Goal: Task Accomplishment & Management: Manage account settings

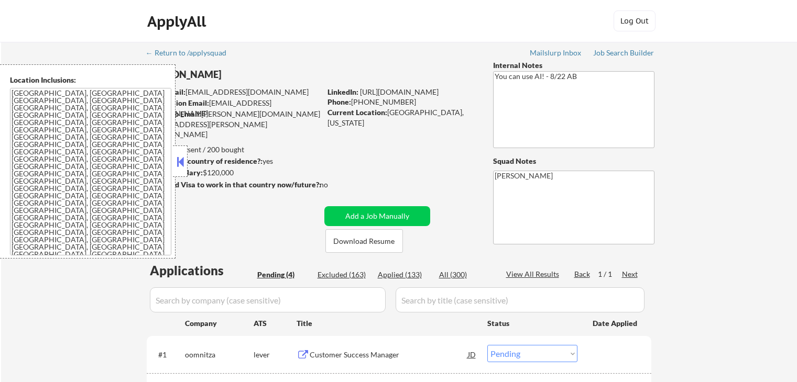
select select ""pending""
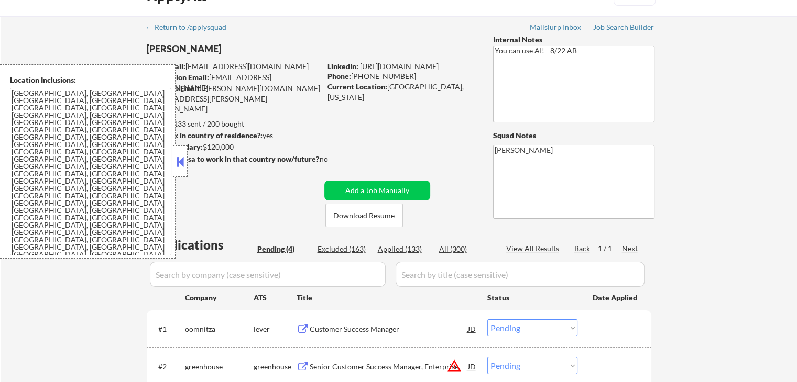
scroll to position [21, 0]
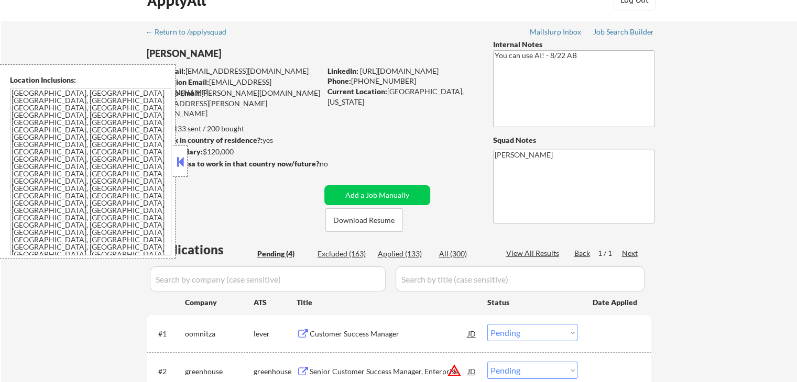
click at [179, 150] on div at bounding box center [180, 161] width 15 height 31
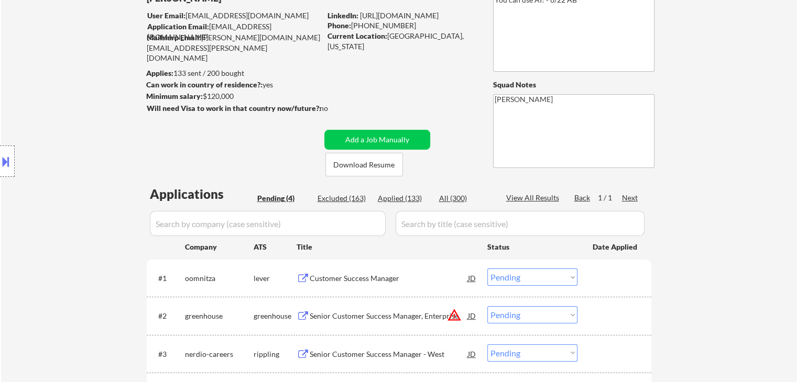
scroll to position [126, 0]
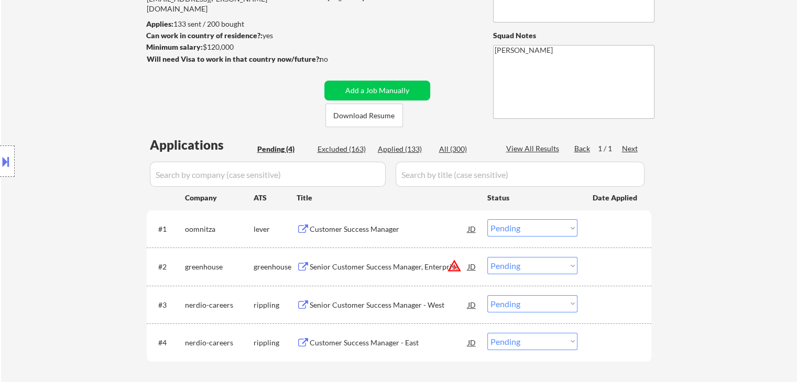
click at [55, 97] on div "Location Inclusions: [GEOGRAPHIC_DATA], [GEOGRAPHIC_DATA] [GEOGRAPHIC_DATA], [G…" at bounding box center [93, 161] width 187 height 194
click at [74, 100] on div "Location Inclusions: [GEOGRAPHIC_DATA], [GEOGRAPHIC_DATA] [GEOGRAPHIC_DATA], [G…" at bounding box center [93, 161] width 187 height 194
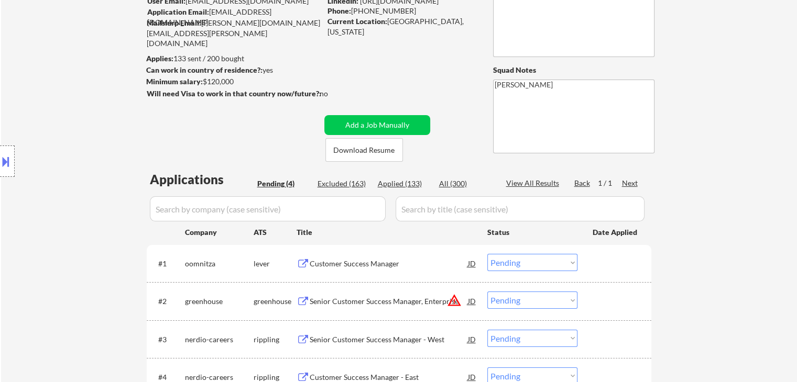
scroll to position [73, 0]
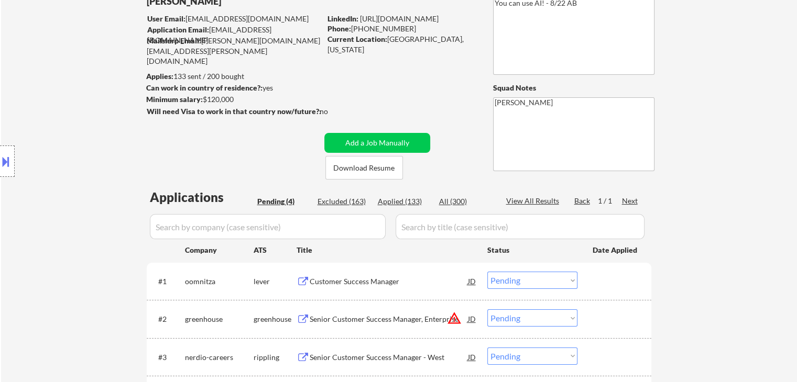
click at [78, 107] on div "Location Inclusions: [GEOGRAPHIC_DATA], [GEOGRAPHIC_DATA] [GEOGRAPHIC_DATA], [G…" at bounding box center [93, 161] width 187 height 194
click at [79, 107] on div "Location Inclusions: [GEOGRAPHIC_DATA], [GEOGRAPHIC_DATA] [GEOGRAPHIC_DATA], [G…" at bounding box center [93, 161] width 187 height 194
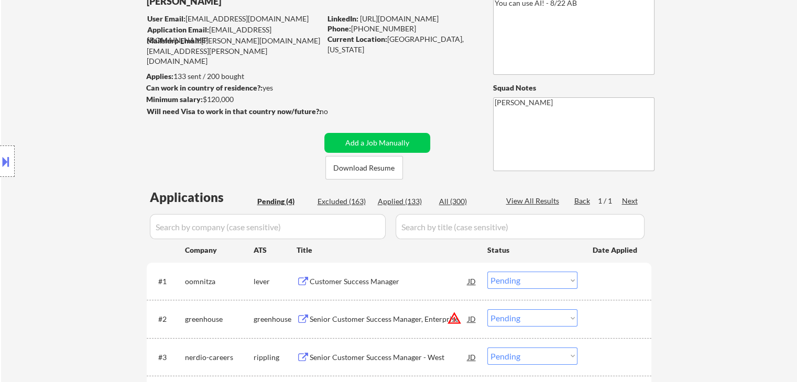
click at [79, 107] on div "Location Inclusions: [GEOGRAPHIC_DATA], [GEOGRAPHIC_DATA] [GEOGRAPHIC_DATA], [G…" at bounding box center [93, 161] width 187 height 194
click at [79, 104] on div "Location Inclusions: [GEOGRAPHIC_DATA], [GEOGRAPHIC_DATA] [GEOGRAPHIC_DATA], [G…" at bounding box center [93, 161] width 187 height 194
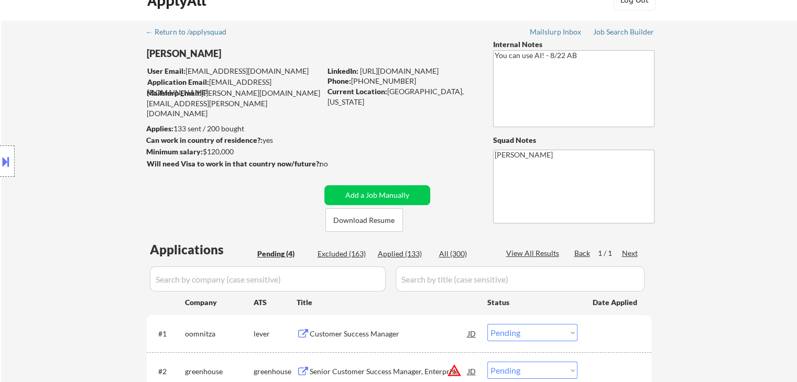
click at [79, 105] on div "Location Inclusions: [GEOGRAPHIC_DATA], [GEOGRAPHIC_DATA] [GEOGRAPHIC_DATA], [G…" at bounding box center [93, 161] width 187 height 194
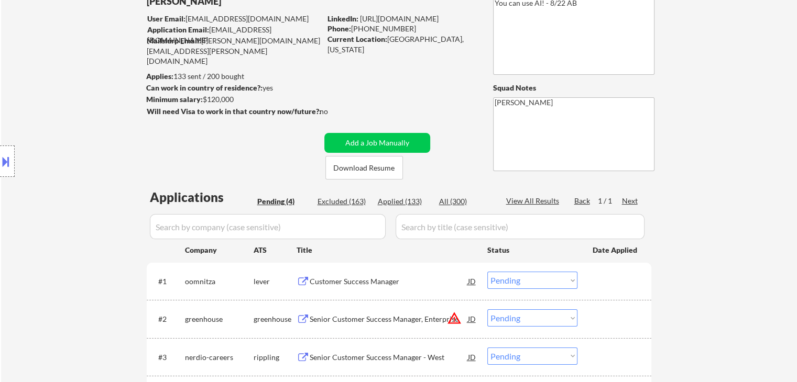
click at [79, 107] on div "Location Inclusions: [GEOGRAPHIC_DATA], [GEOGRAPHIC_DATA] [GEOGRAPHIC_DATA], [G…" at bounding box center [93, 161] width 187 height 194
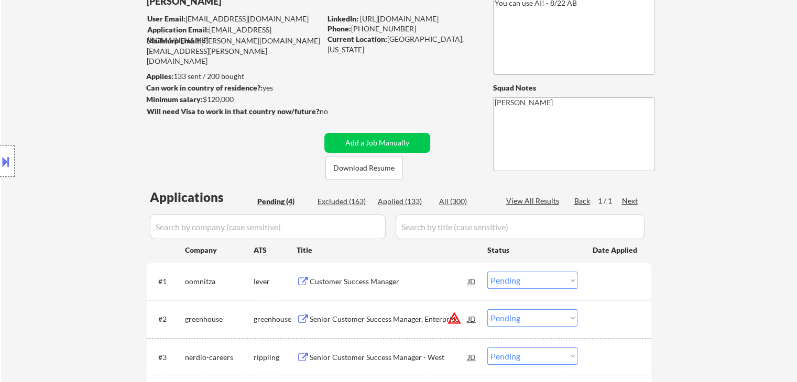
click at [79, 107] on div "Location Inclusions: [GEOGRAPHIC_DATA], [GEOGRAPHIC_DATA] [GEOGRAPHIC_DATA], [G…" at bounding box center [93, 161] width 187 height 194
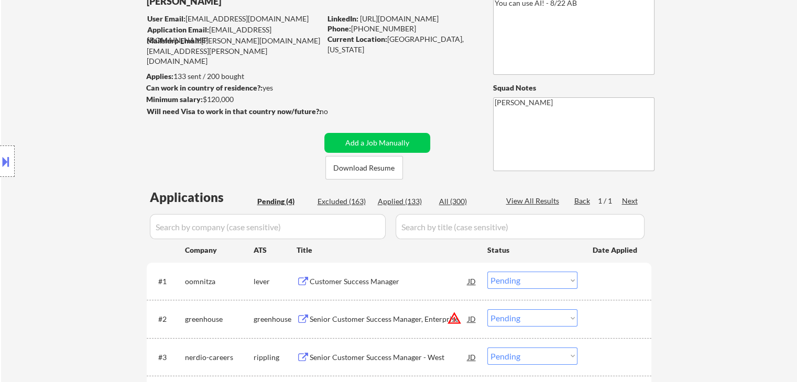
click at [79, 107] on div "Location Inclusions: [GEOGRAPHIC_DATA], [GEOGRAPHIC_DATA] [GEOGRAPHIC_DATA], [G…" at bounding box center [93, 161] width 187 height 194
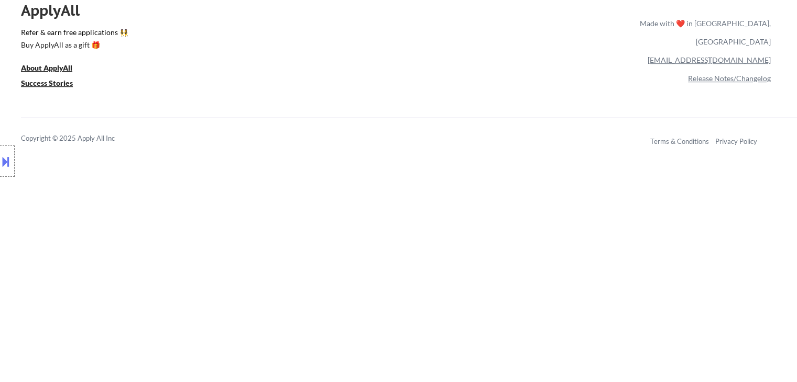
scroll to position [478, 0]
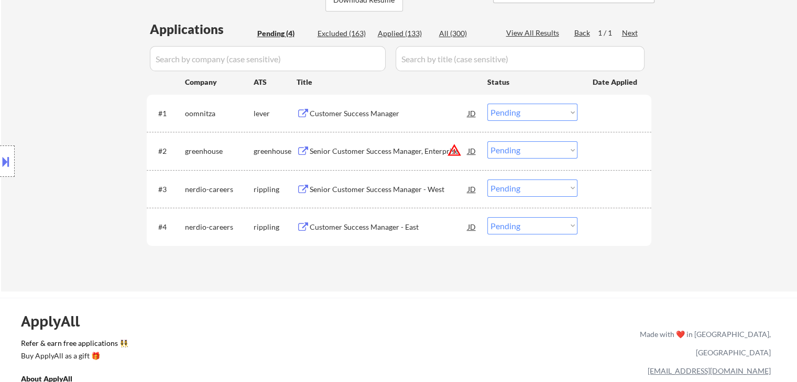
scroll to position [216, 0]
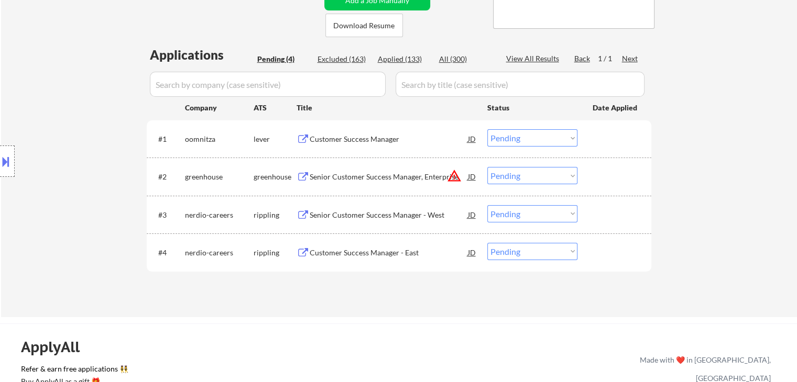
click at [100, 71] on div "Location Inclusions: [GEOGRAPHIC_DATA], [GEOGRAPHIC_DATA] [GEOGRAPHIC_DATA], [G…" at bounding box center [93, 161] width 187 height 194
click at [96, 85] on div "Location Inclusions: [GEOGRAPHIC_DATA], [GEOGRAPHIC_DATA] [GEOGRAPHIC_DATA], [G…" at bounding box center [93, 161] width 187 height 194
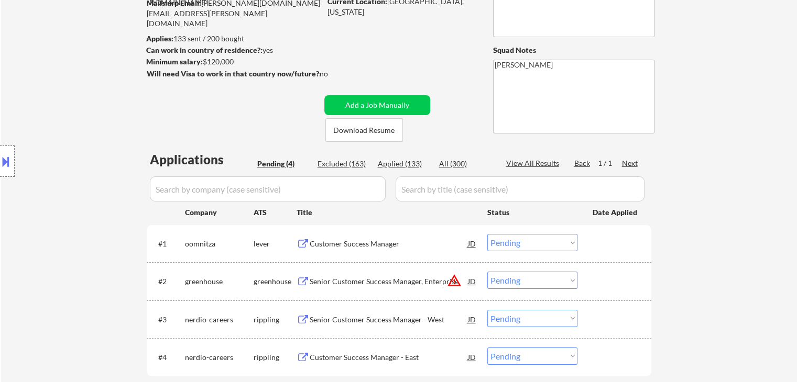
click at [96, 85] on div "Location Inclusions: [GEOGRAPHIC_DATA], [GEOGRAPHIC_DATA] [GEOGRAPHIC_DATA], [G…" at bounding box center [93, 161] width 187 height 194
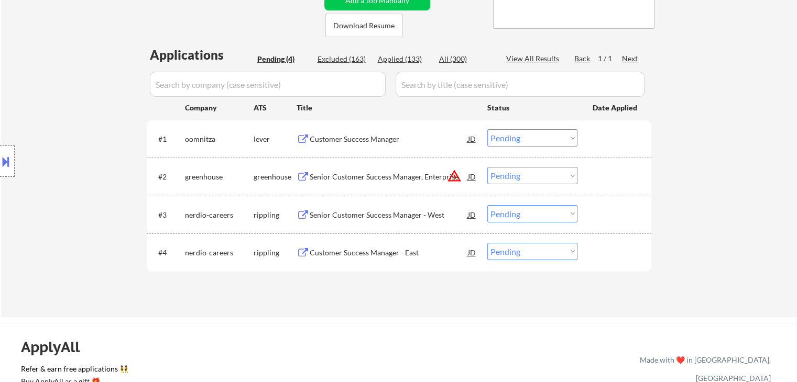
click at [95, 92] on div "Location Inclusions: [GEOGRAPHIC_DATA], [GEOGRAPHIC_DATA] [GEOGRAPHIC_DATA], [G…" at bounding box center [93, 161] width 187 height 194
click at [95, 93] on div "Location Inclusions: [GEOGRAPHIC_DATA], [GEOGRAPHIC_DATA] [GEOGRAPHIC_DATA], [G…" at bounding box center [93, 161] width 187 height 194
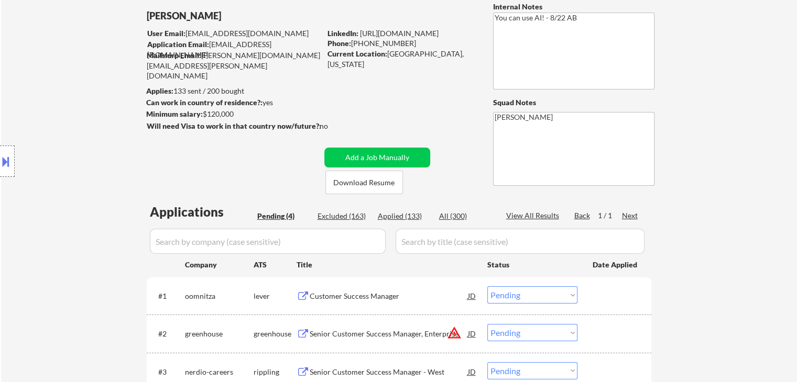
click at [93, 96] on div "Location Inclusions: [GEOGRAPHIC_DATA], [GEOGRAPHIC_DATA] [GEOGRAPHIC_DATA], [G…" at bounding box center [93, 161] width 187 height 194
click at [92, 97] on div "Location Inclusions: [GEOGRAPHIC_DATA], [GEOGRAPHIC_DATA] [GEOGRAPHIC_DATA], [G…" at bounding box center [93, 161] width 187 height 194
click at [91, 98] on div "Location Inclusions: [GEOGRAPHIC_DATA], [GEOGRAPHIC_DATA] [GEOGRAPHIC_DATA], [G…" at bounding box center [93, 161] width 187 height 194
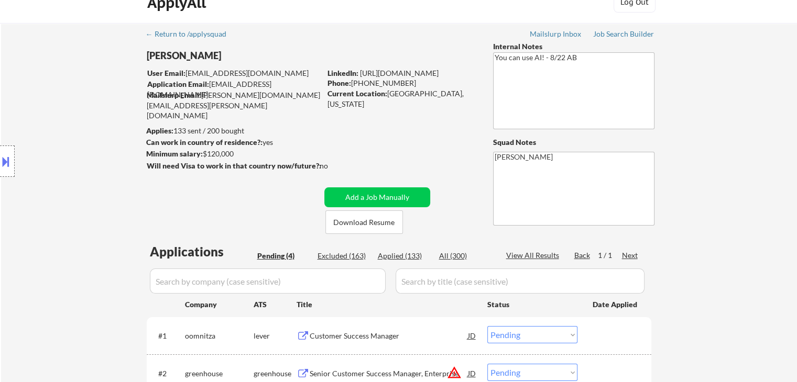
scroll to position [0, 0]
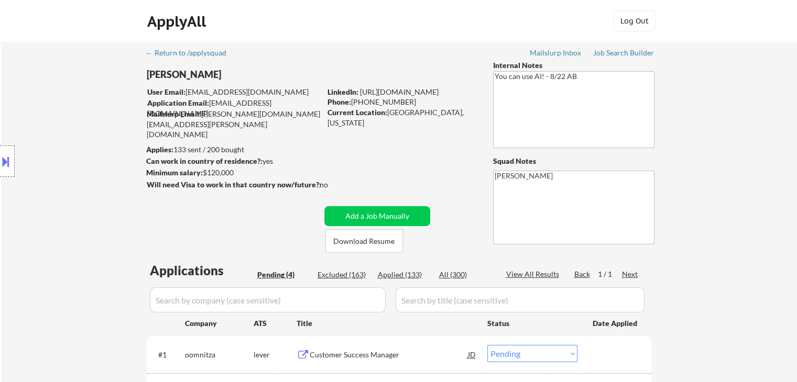
click at [68, 95] on div "Location Inclusions: [GEOGRAPHIC_DATA], [GEOGRAPHIC_DATA] [GEOGRAPHIC_DATA], [G…" at bounding box center [93, 161] width 187 height 194
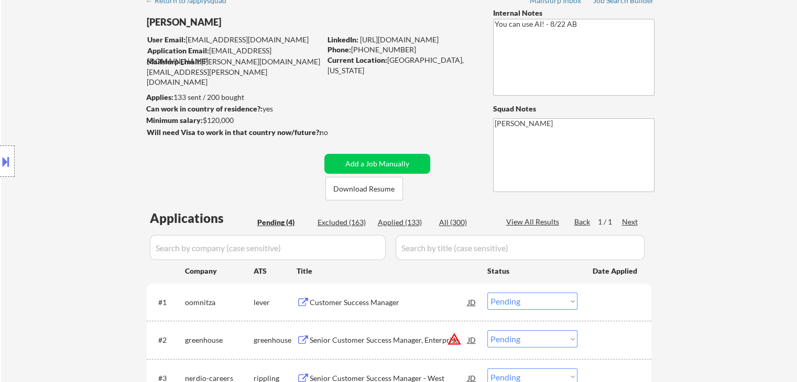
click at [67, 97] on div "Location Inclusions: [GEOGRAPHIC_DATA], [GEOGRAPHIC_DATA] [GEOGRAPHIC_DATA], [G…" at bounding box center [93, 161] width 187 height 194
click at [67, 96] on div "Location Inclusions: [GEOGRAPHIC_DATA], [GEOGRAPHIC_DATA] [GEOGRAPHIC_DATA], [G…" at bounding box center [93, 161] width 187 height 194
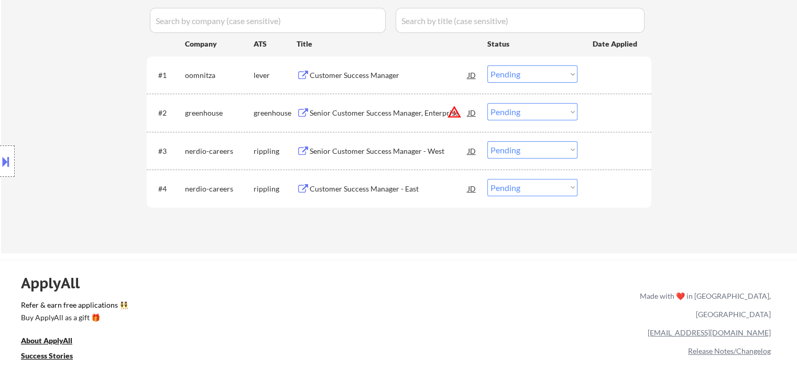
scroll to position [262, 0]
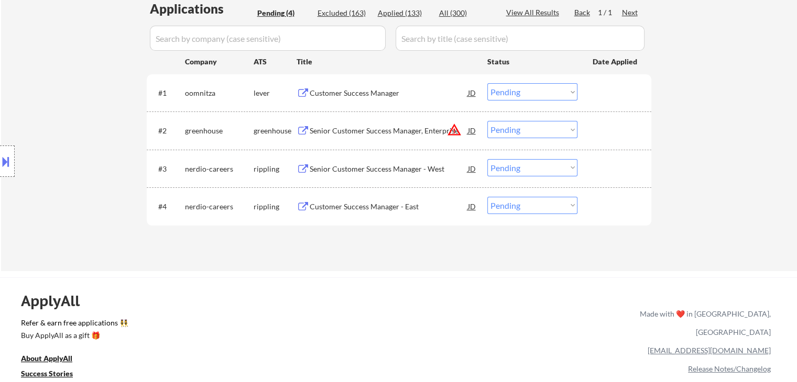
drag, startPoint x: 346, startPoint y: 95, endPoint x: 316, endPoint y: 110, distance: 33.7
click at [346, 95] on div "Customer Success Manager" at bounding box center [389, 93] width 158 height 10
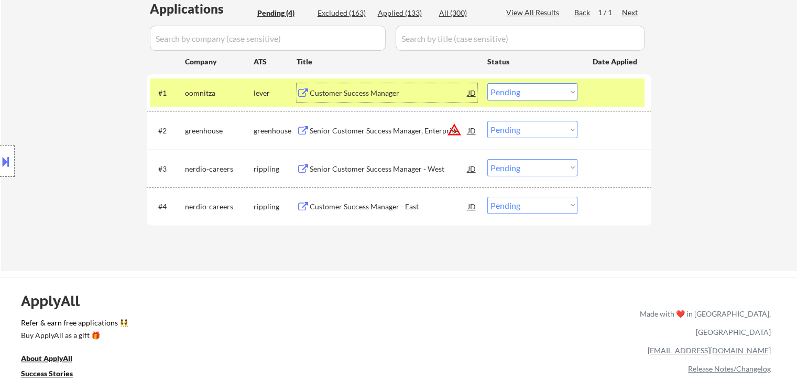
click at [515, 94] on select "Choose an option... Pending Applied Excluded (Questions) Excluded (Expired) Exc…" at bounding box center [532, 91] width 90 height 17
click at [510, 83] on select "Choose an option... Pending Applied Excluded (Questions) Excluded (Expired) Exc…" at bounding box center [532, 91] width 90 height 17
click at [487, 83] on select "Choose an option... Pending Applied Excluded (Questions) Excluded (Expired) Exc…" at bounding box center [532, 91] width 90 height 17
click at [456, 128] on button "warning_amber" at bounding box center [454, 130] width 15 height 15
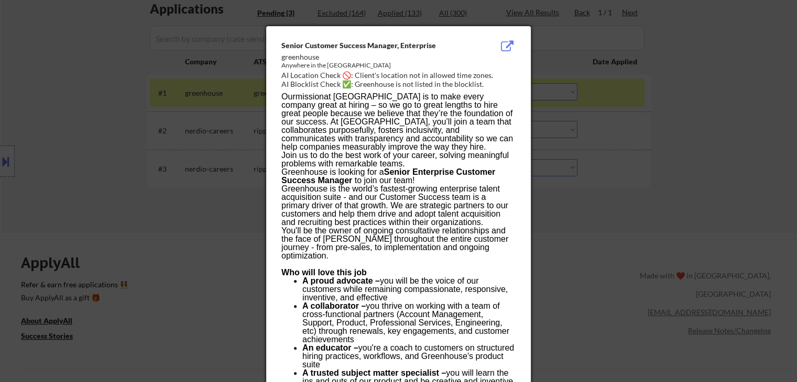
click at [617, 214] on div at bounding box center [398, 191] width 797 height 382
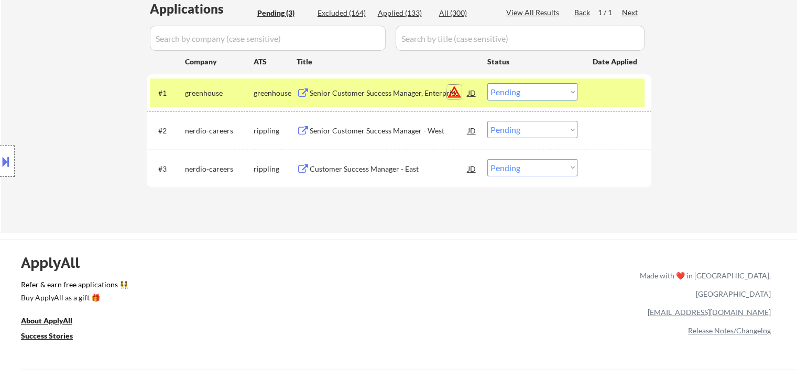
click at [455, 89] on button "warning_amber" at bounding box center [454, 92] width 15 height 15
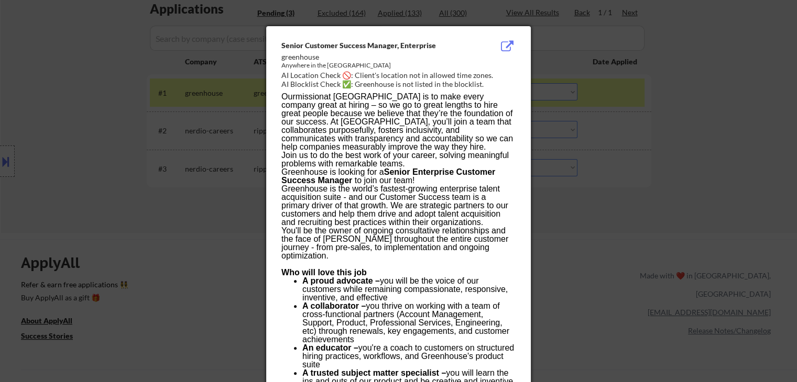
click at [379, 131] on p "Our mission at [GEOGRAPHIC_DATA] is to make every company great at hiring – so …" at bounding box center [398, 122] width 234 height 59
click at [137, 113] on div at bounding box center [398, 191] width 797 height 382
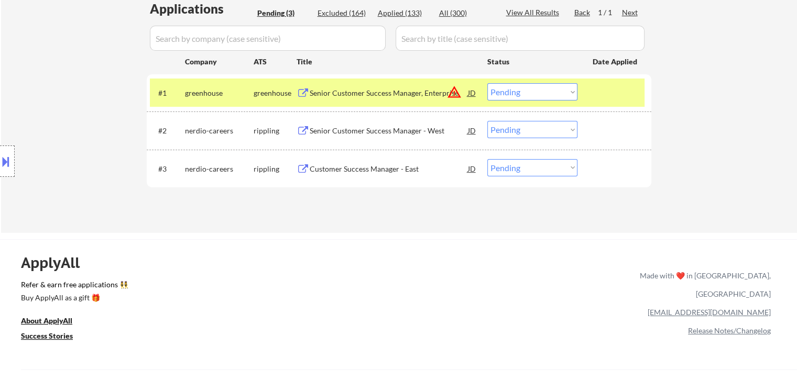
click at [386, 91] on div "Senior Customer Success Manager, Enterprise" at bounding box center [389, 93] width 158 height 10
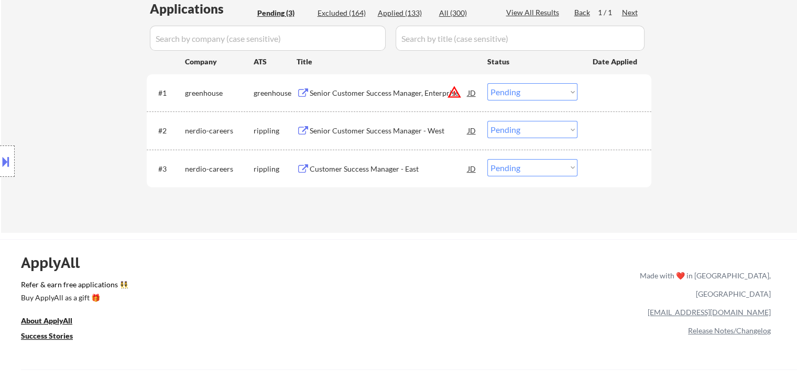
click at [2, 157] on button at bounding box center [6, 161] width 12 height 17
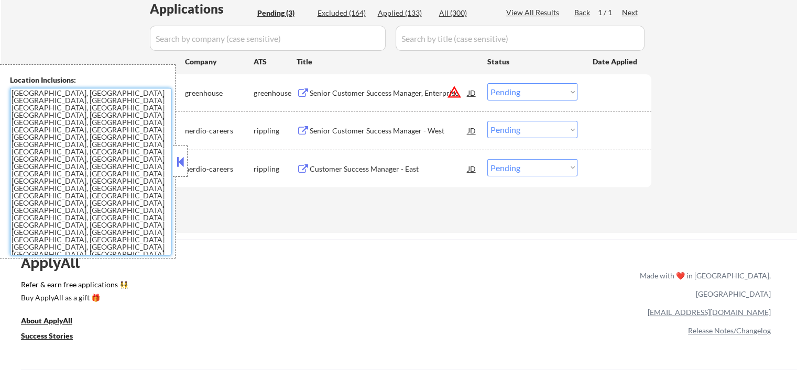
click at [117, 174] on textarea "[GEOGRAPHIC_DATA], [GEOGRAPHIC_DATA] [GEOGRAPHIC_DATA], [GEOGRAPHIC_DATA] [GEOG…" at bounding box center [90, 172] width 161 height 168
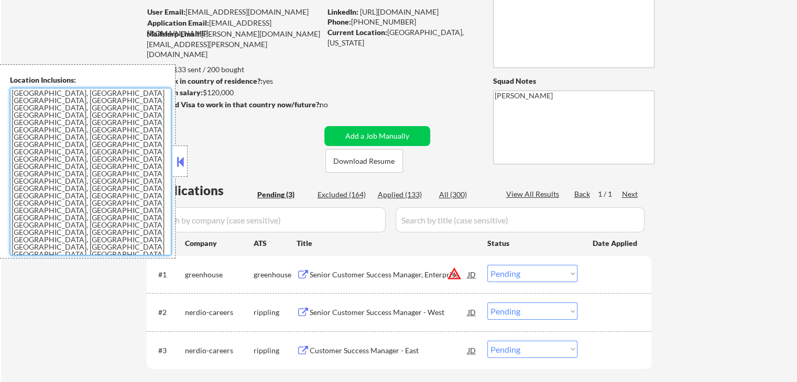
scroll to position [52, 0]
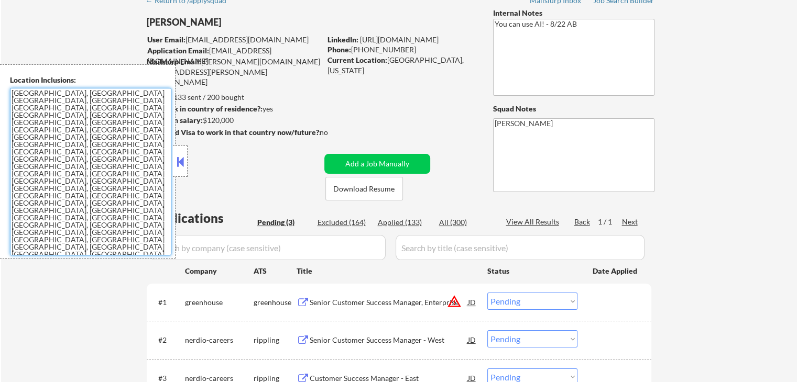
click at [185, 163] on button at bounding box center [180, 162] width 12 height 16
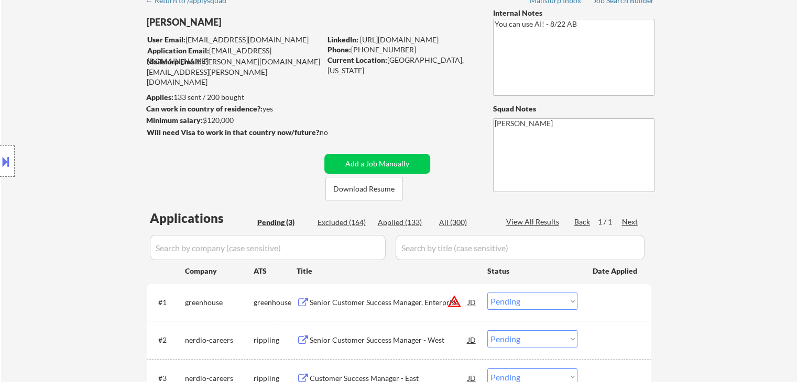
drag, startPoint x: 214, startPoint y: 152, endPoint x: 216, endPoint y: 186, distance: 34.7
click at [214, 150] on div "← Return to /applysquad Mailslurp Inbox Job Search Builder [PERSON_NAME] User E…" at bounding box center [399, 212] width 523 height 445
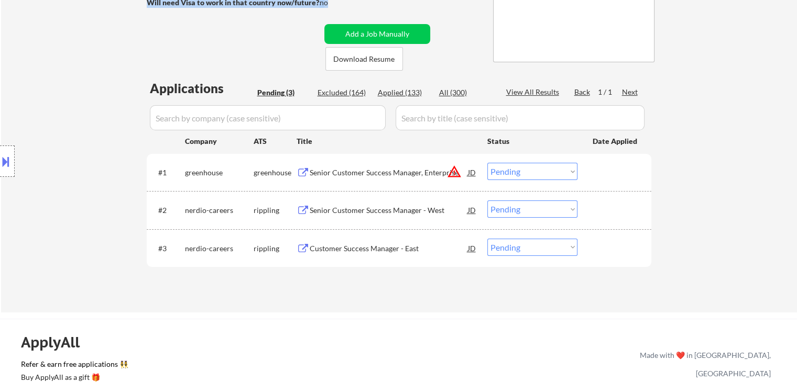
scroll to position [209, 0]
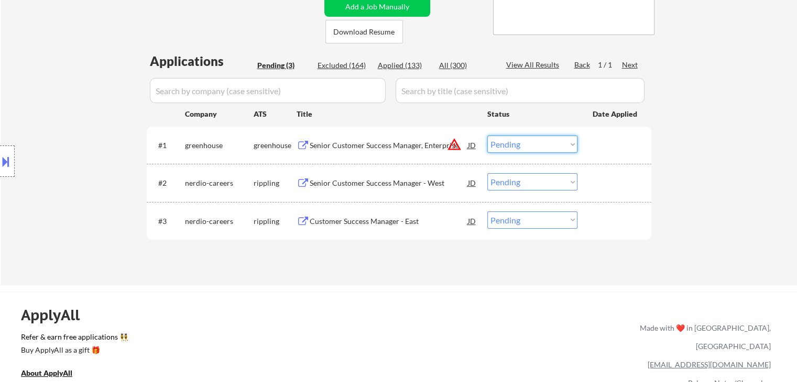
click at [525, 145] on select "Choose an option... Pending Applied Excluded (Questions) Excluded (Expired) Exc…" at bounding box center [532, 144] width 90 height 17
click at [487, 136] on select "Choose an option... Pending Applied Excluded (Questions) Excluded (Expired) Exc…" at bounding box center [532, 144] width 90 height 17
select select ""pending""
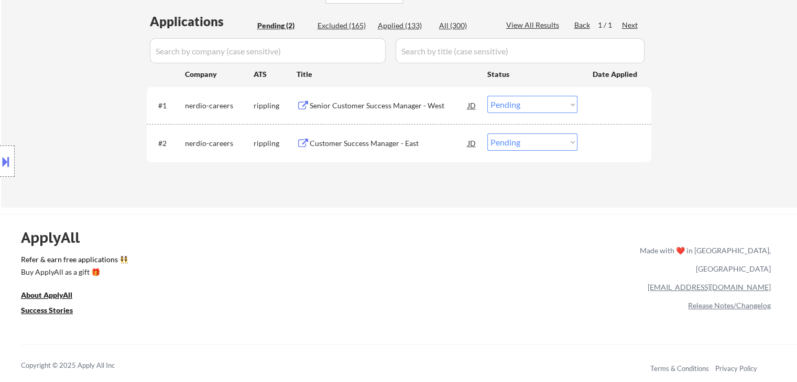
scroll to position [314, 0]
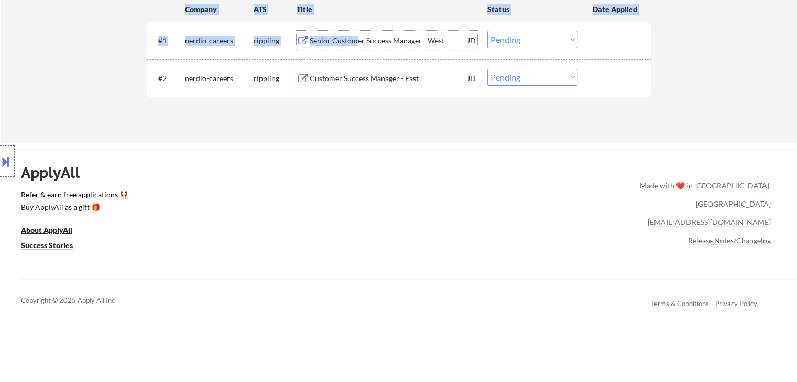
drag, startPoint x: 357, startPoint y: 40, endPoint x: 369, endPoint y: 158, distance: 117.9
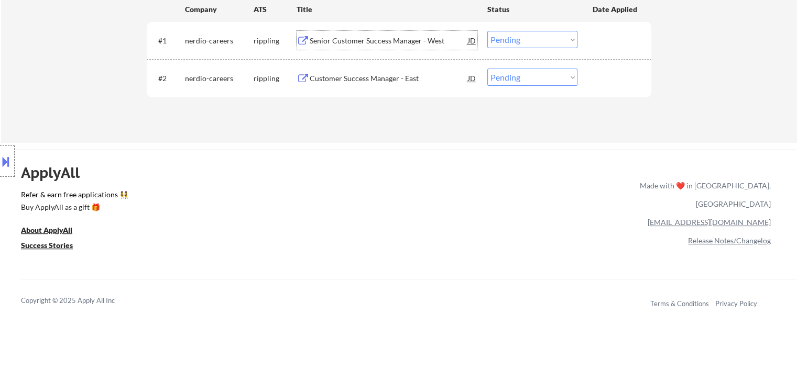
click at [391, 205] on div "ApplyAll Refer & earn free applications 👯‍♀️ Buy ApplyAll as a gift 🎁 About App…" at bounding box center [398, 240] width 797 height 166
click at [354, 175] on div "ApplyAll Refer & earn free applications 👯‍♀️ Buy ApplyAll as a gift 🎁 About App…" at bounding box center [398, 240] width 797 height 166
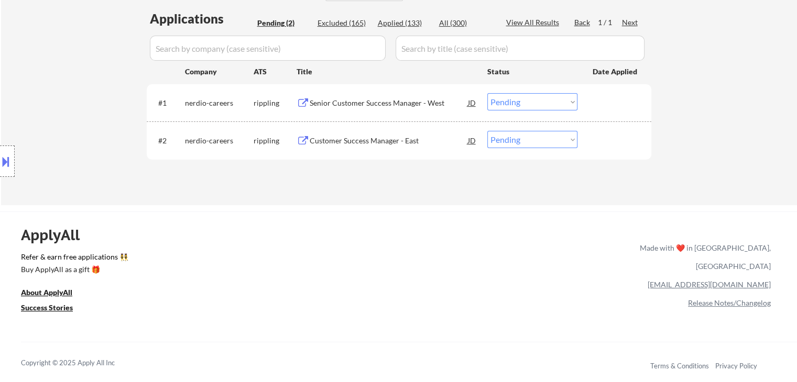
scroll to position [157, 0]
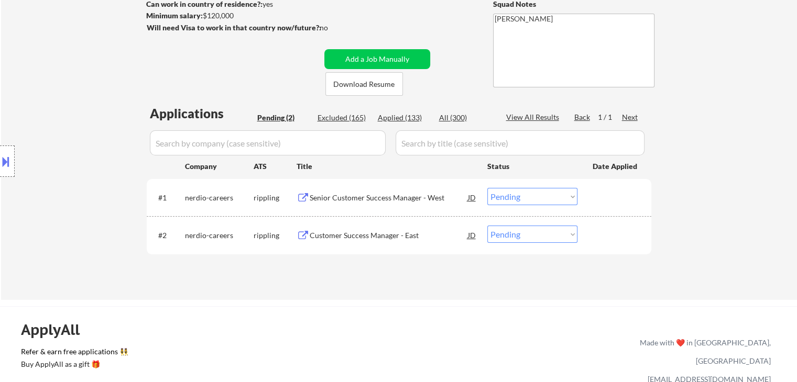
click at [399, 118] on div "Applied (133)" at bounding box center [404, 118] width 52 height 10
select select ""applied""
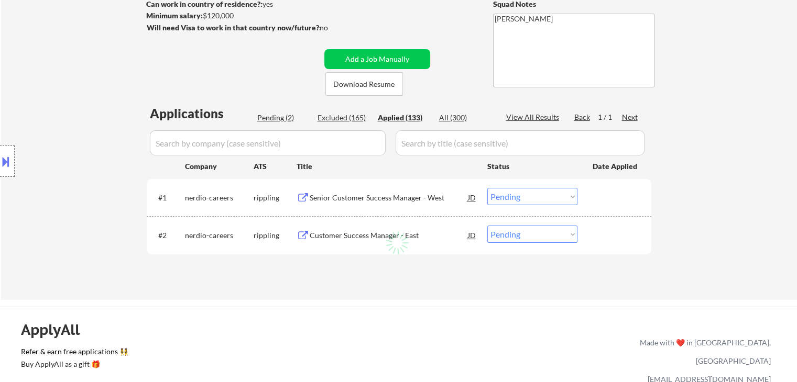
select select ""applied""
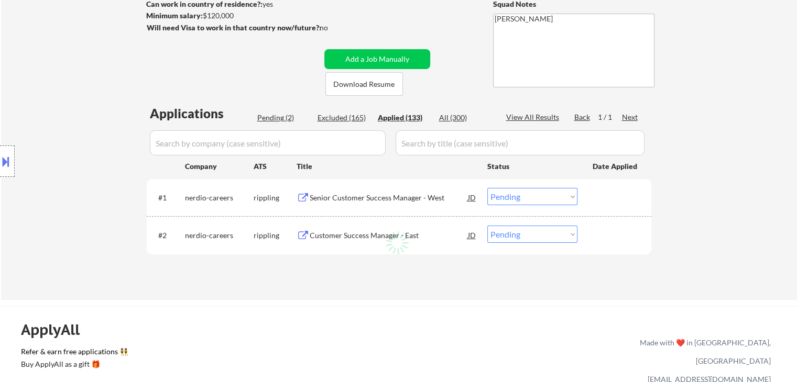
select select ""applied""
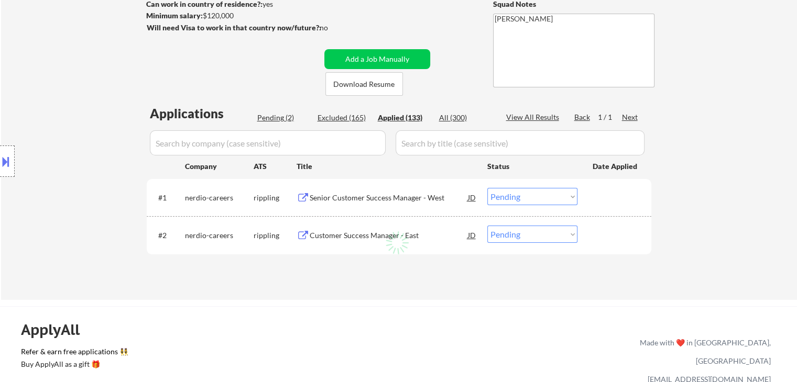
select select ""applied""
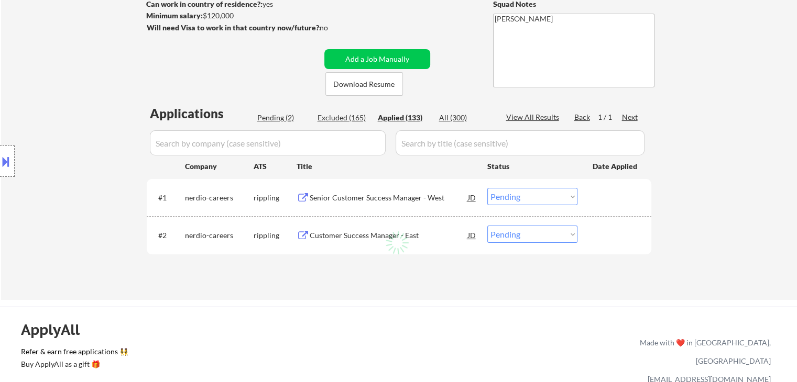
select select ""applied""
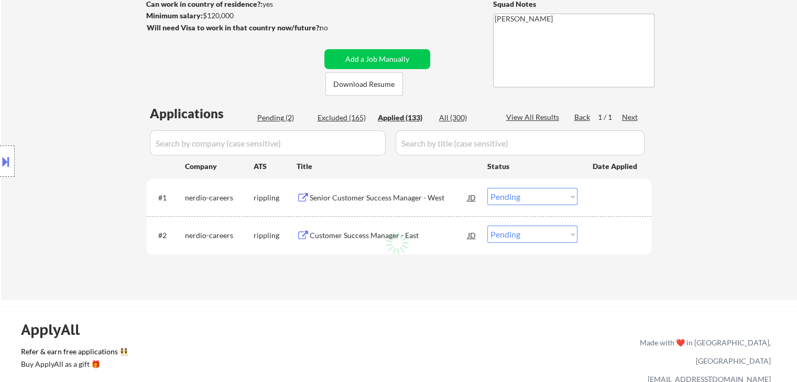
select select ""applied""
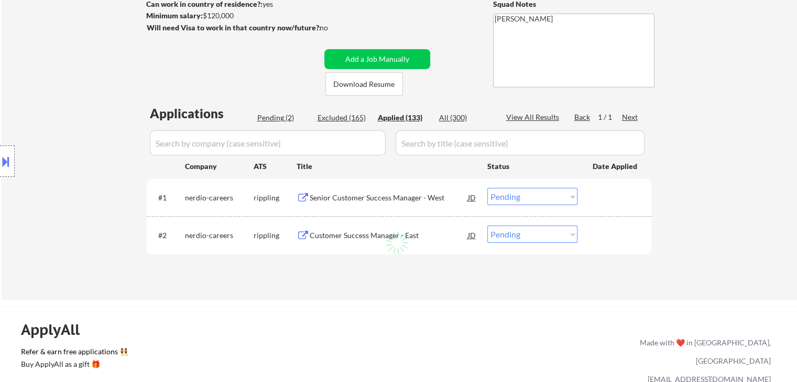
select select ""applied""
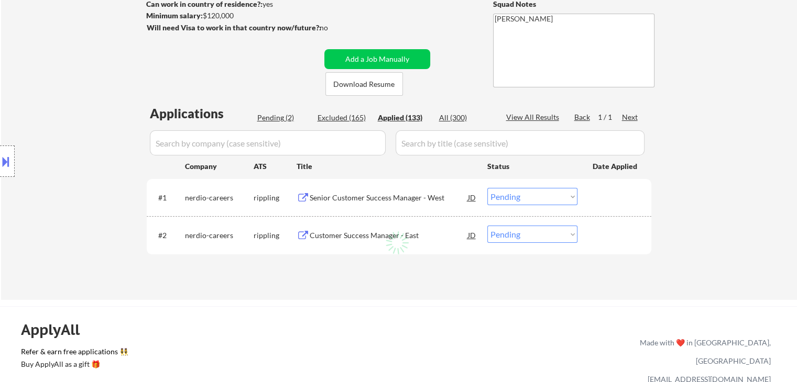
select select ""applied""
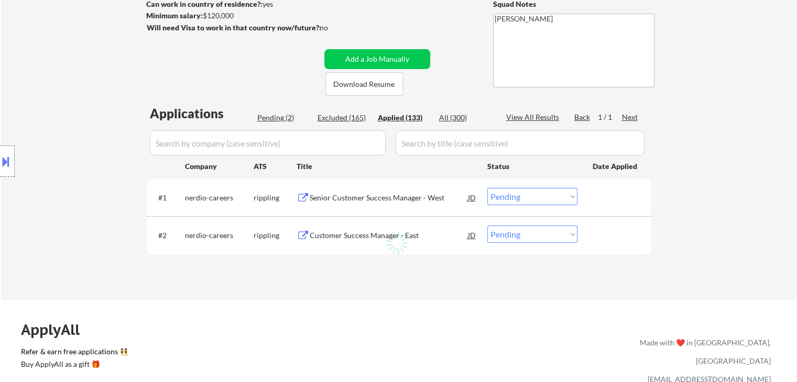
select select ""applied""
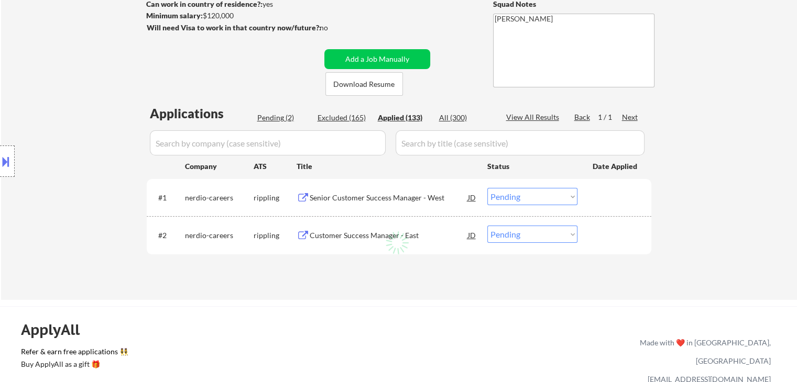
select select ""applied""
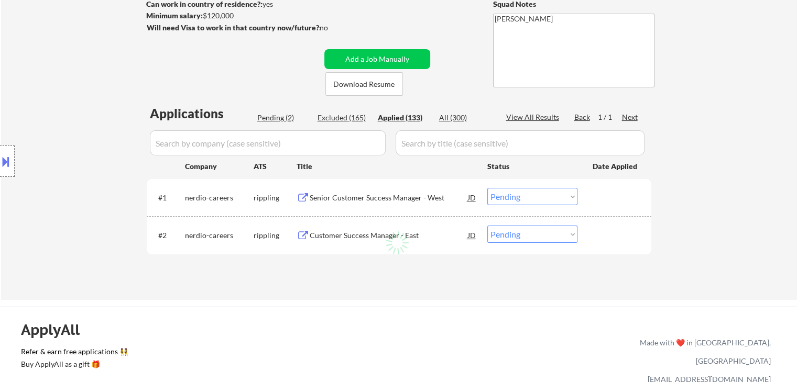
select select ""applied""
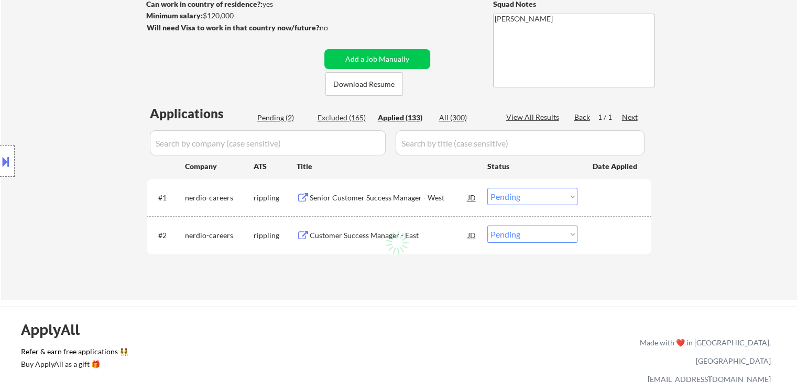
select select ""applied""
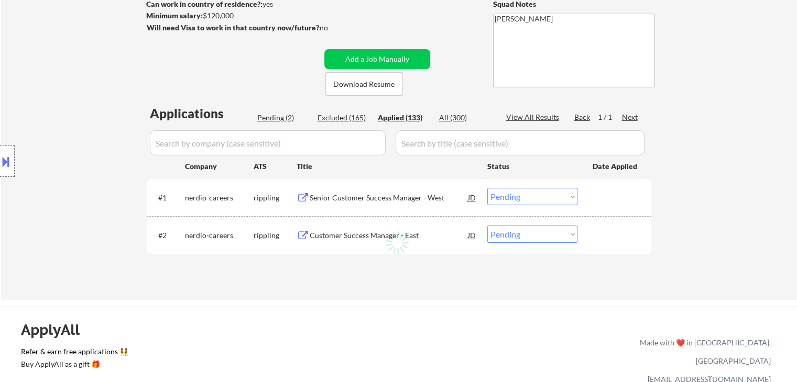
select select ""applied""
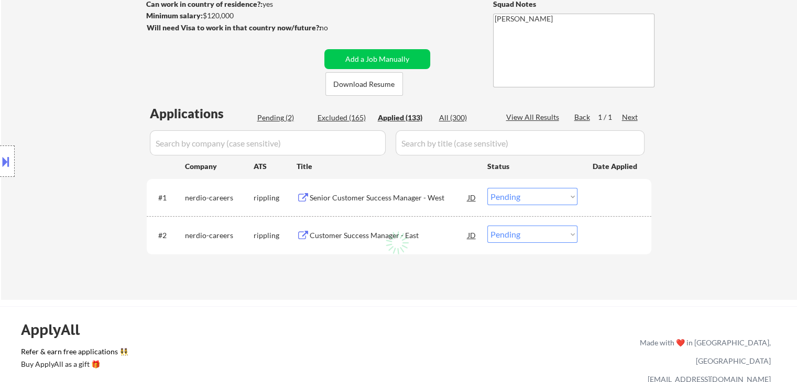
select select ""applied""
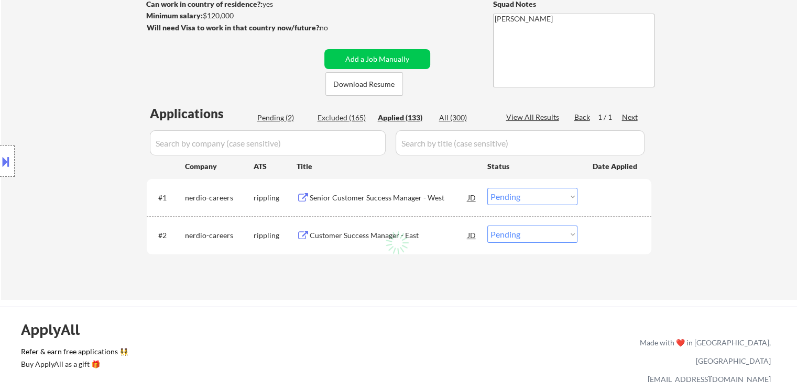
select select ""applied""
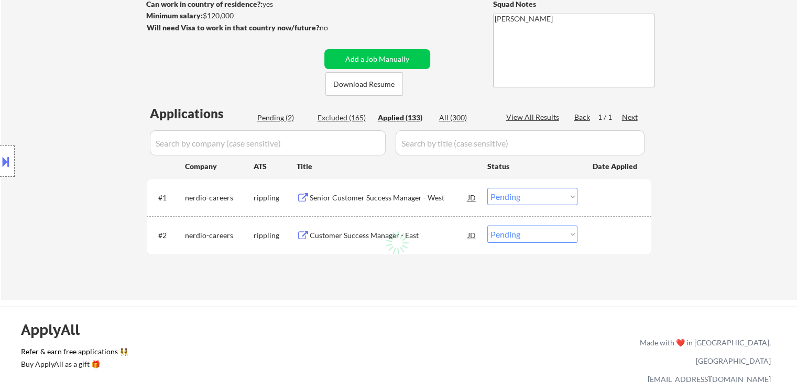
select select ""applied""
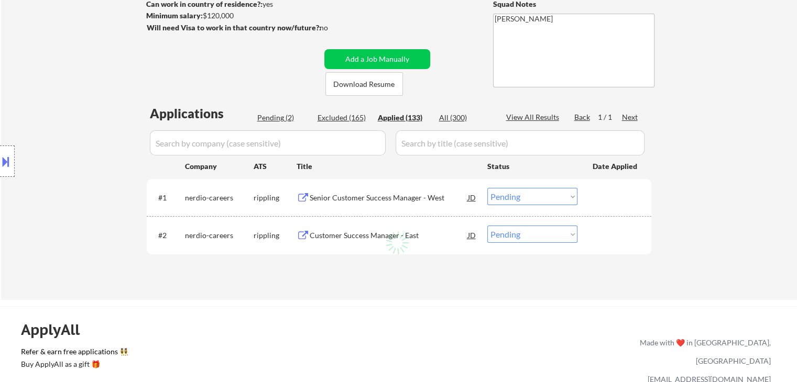
select select ""applied""
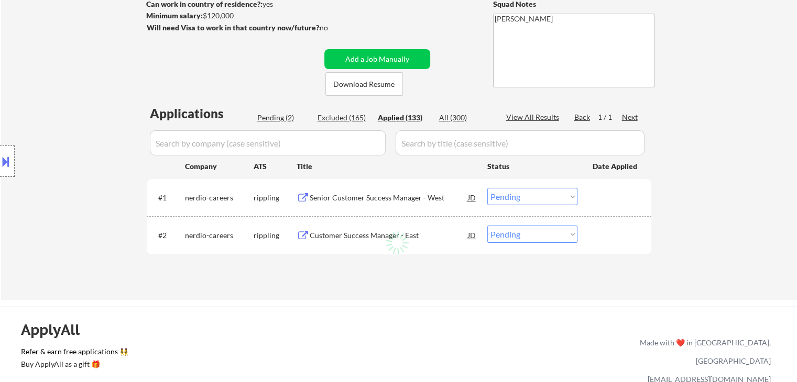
select select ""applied""
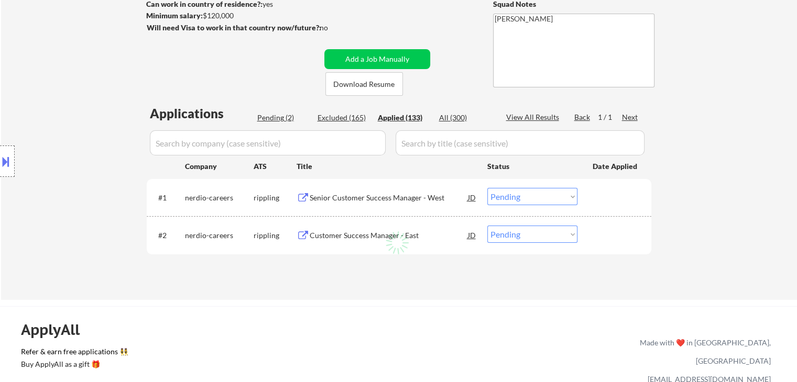
select select ""applied""
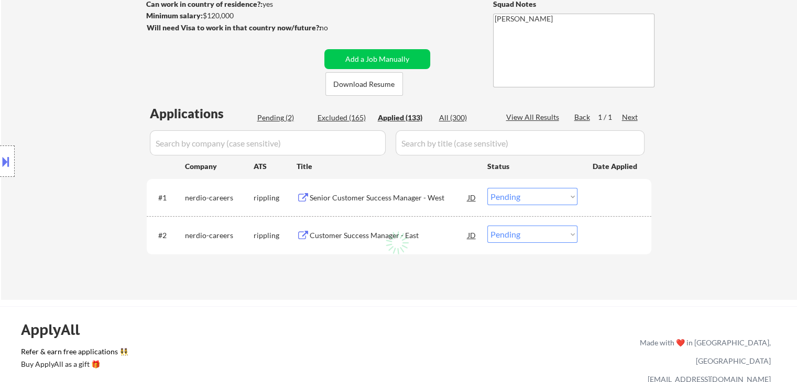
select select ""applied""
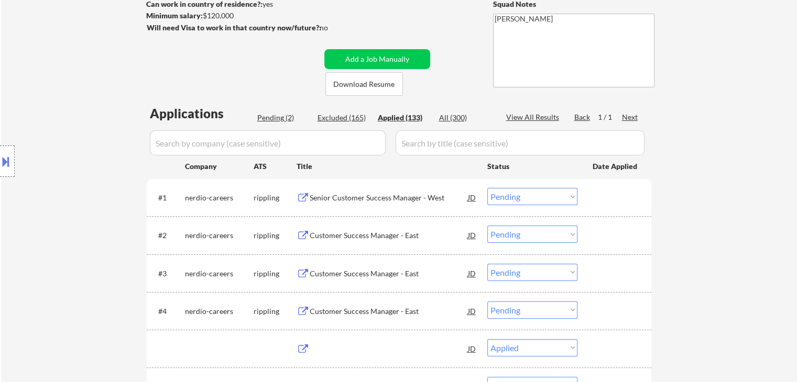
select select ""applied""
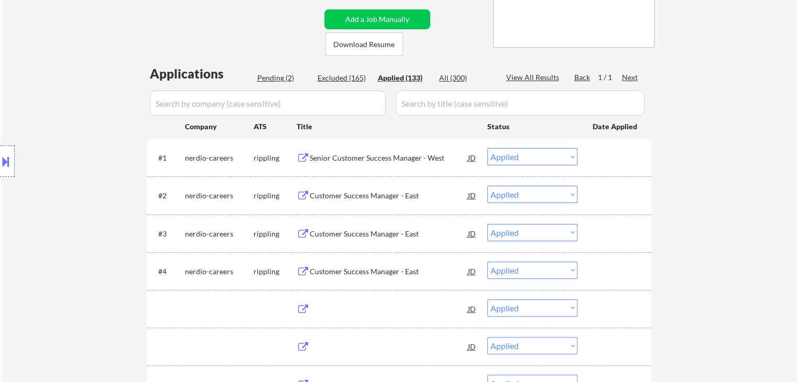
scroll to position [262, 0]
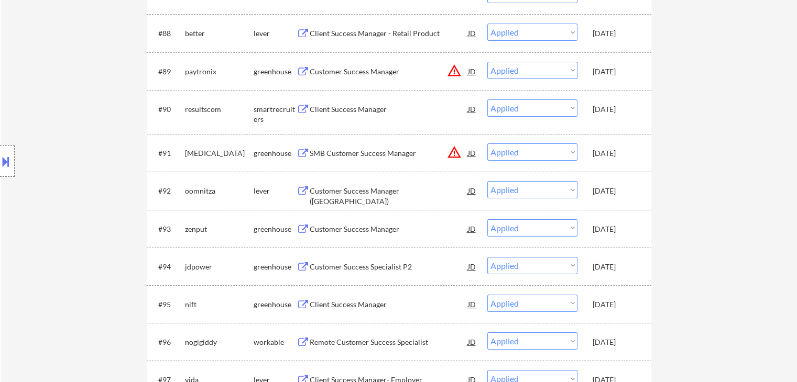
scroll to position [402, 0]
